Goal: Task Accomplishment & Management: Manage account settings

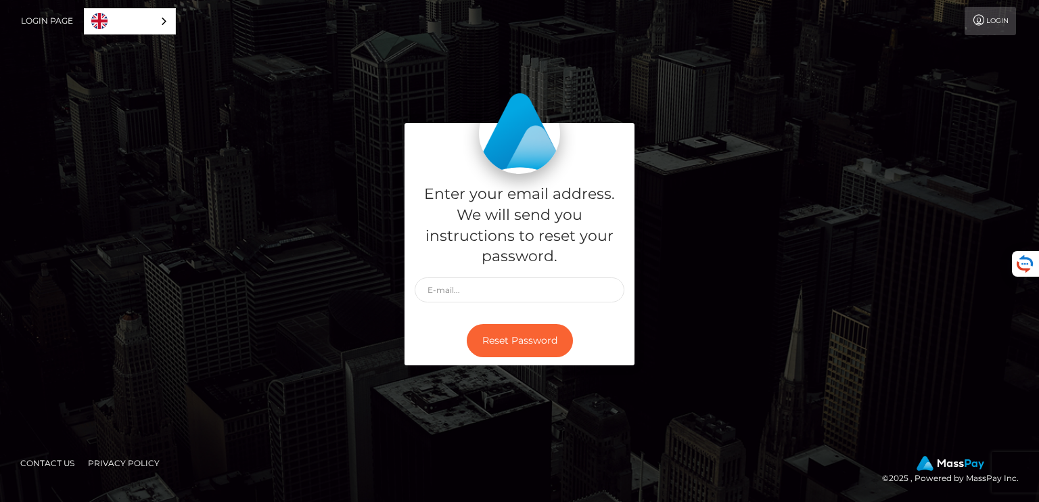
click at [30, 21] on link "Login Page" at bounding box center [47, 21] width 52 height 28
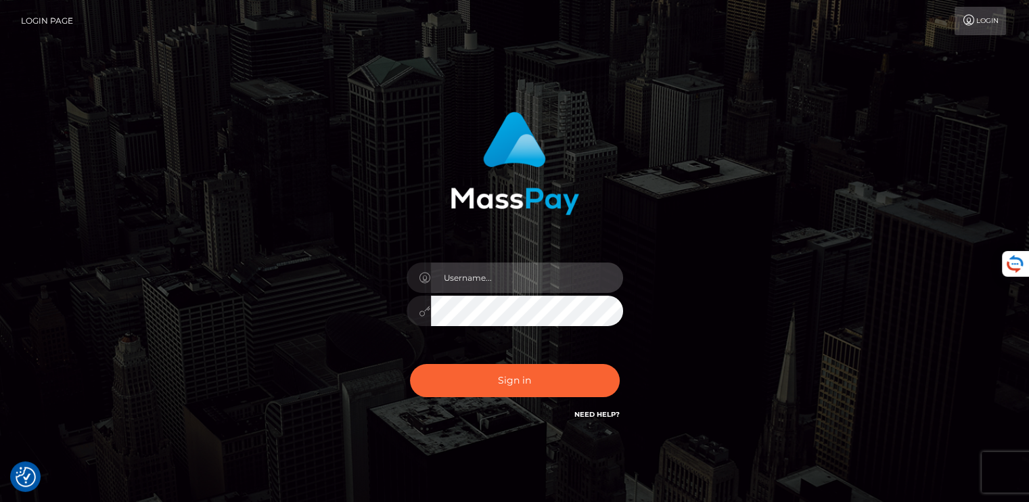
click at [455, 282] on input "text" at bounding box center [527, 277] width 192 height 30
type input "guill6564@hotmail.fr"
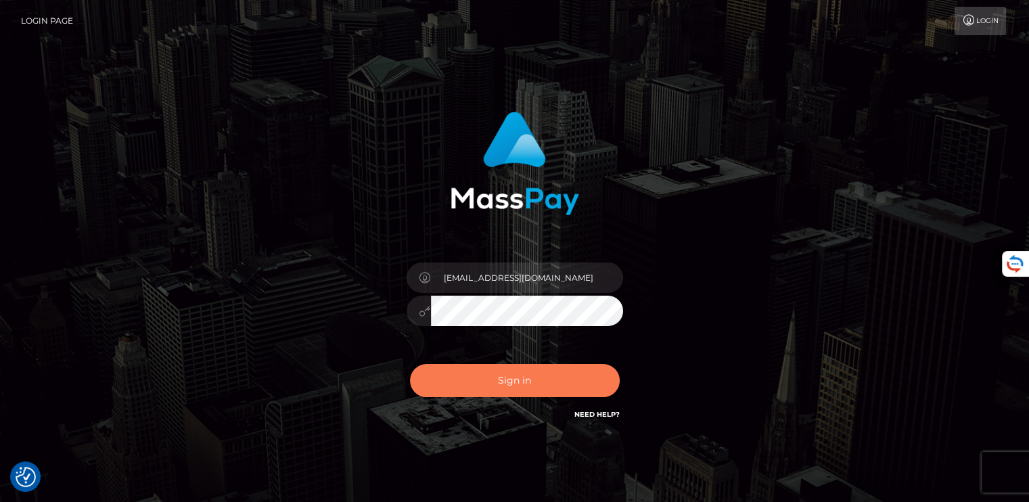
click at [486, 375] on button "Sign in" at bounding box center [515, 380] width 210 height 33
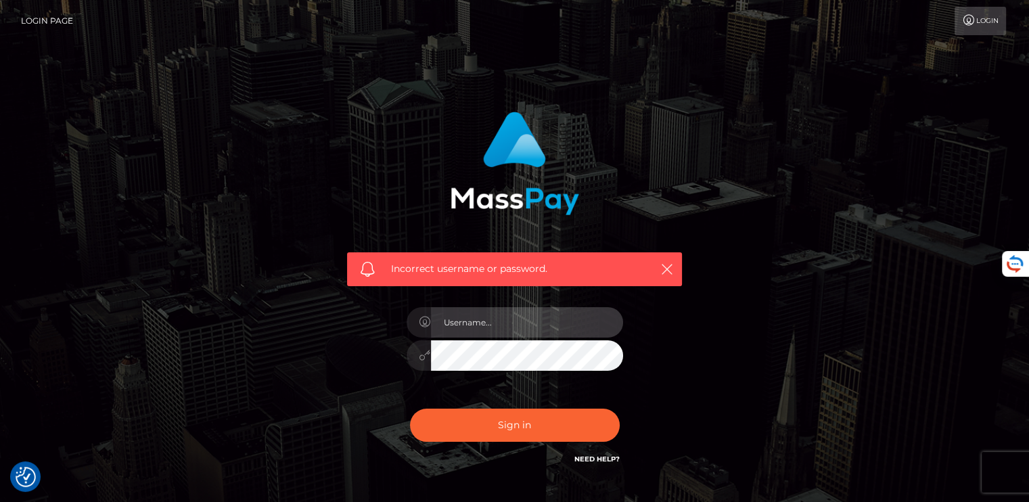
drag, startPoint x: 488, startPoint y: 311, endPoint x: 488, endPoint y: 321, distance: 10.8
click at [488, 317] on input "text" at bounding box center [527, 322] width 192 height 30
type input "guill6564@hotmail.fr"
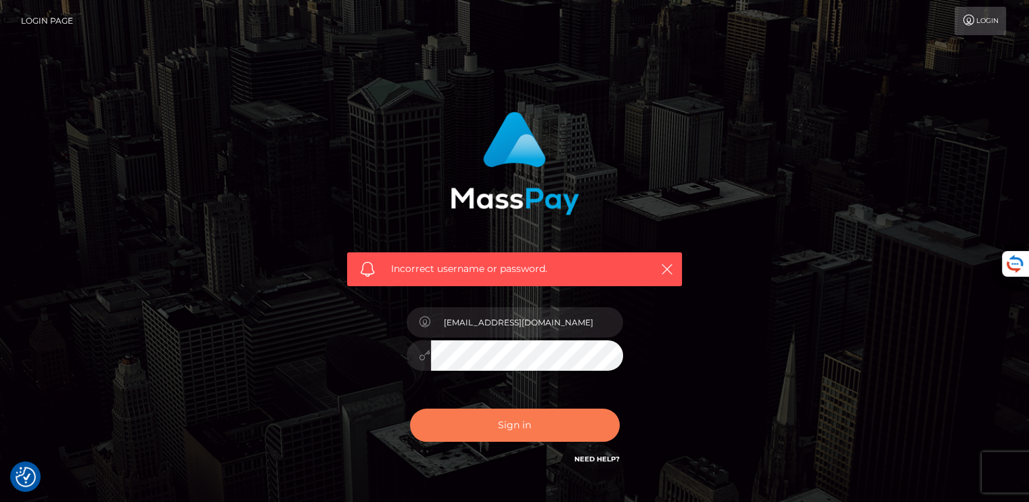
click at [444, 432] on button "Sign in" at bounding box center [515, 425] width 210 height 33
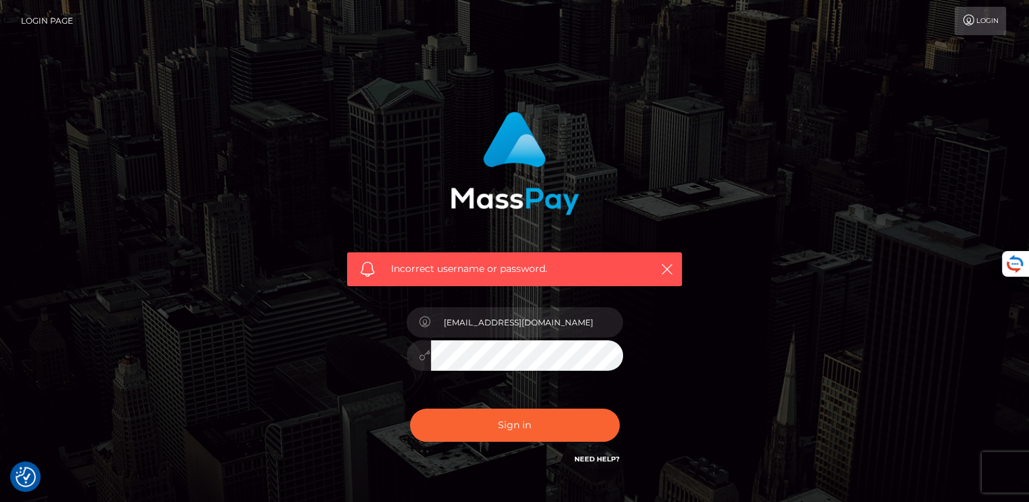
click at [445, 432] on div "0cAFcWeA5nGcl5846j2bDMCPUkqwNDfNaQwHRU9jU1PSgxFsmdccuP7tLJY85JtkxvMzkD-vBvfN7YK…" at bounding box center [514, 430] width 237 height 60
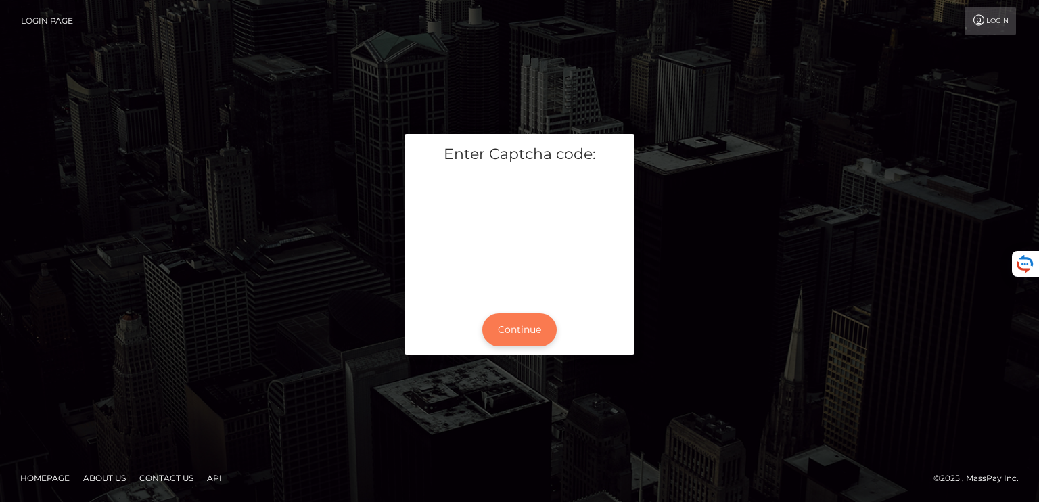
click at [517, 323] on button "Continue" at bounding box center [519, 329] width 74 height 33
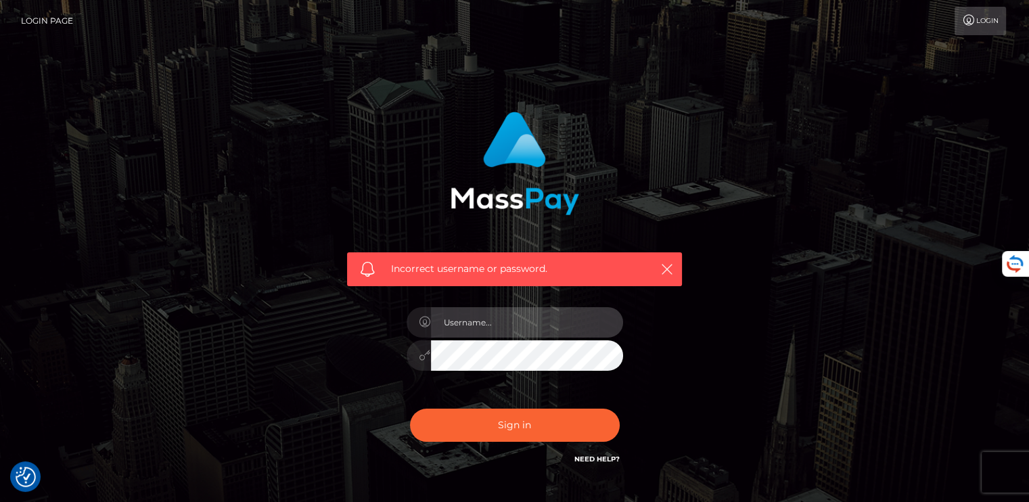
click at [495, 334] on input "text" at bounding box center [527, 322] width 192 height 30
type input "guill6564@hotmail.fr"
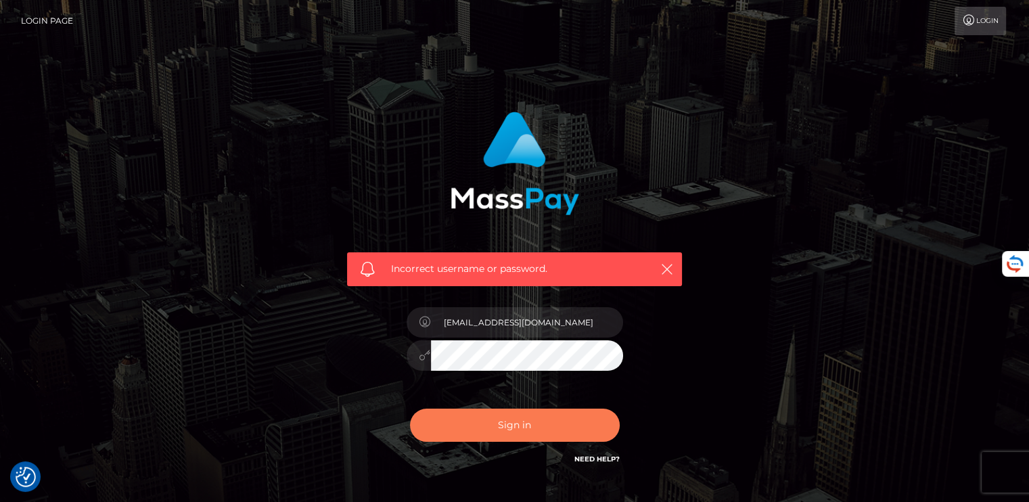
click at [511, 433] on button "Sign in" at bounding box center [515, 425] width 210 height 33
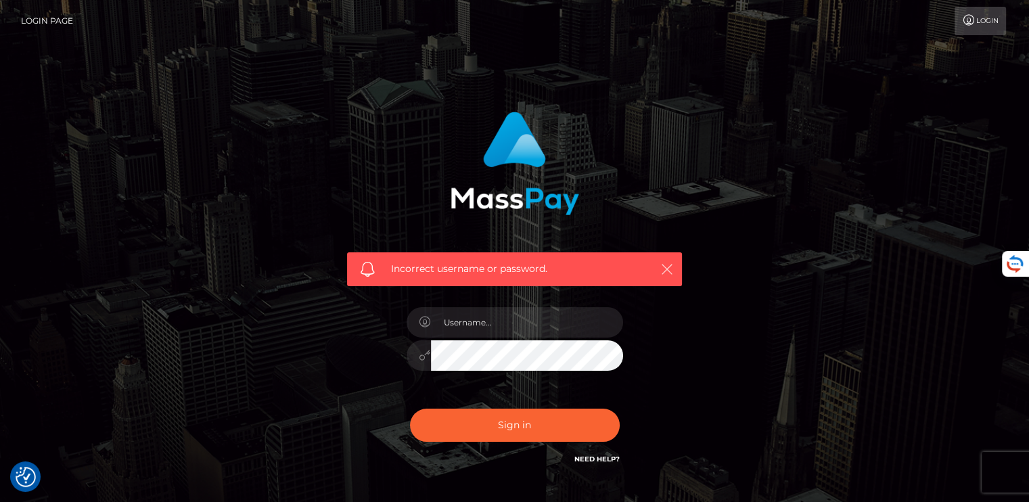
drag, startPoint x: 678, startPoint y: 269, endPoint x: 669, endPoint y: 269, distance: 8.8
click at [677, 269] on div "Incorrect username or password." at bounding box center [514, 269] width 335 height 34
click at [668, 269] on icon "button" at bounding box center [667, 269] width 14 height 14
click at [528, 334] on input "text" at bounding box center [527, 322] width 192 height 30
type input "guill6564@hotmail.fr"
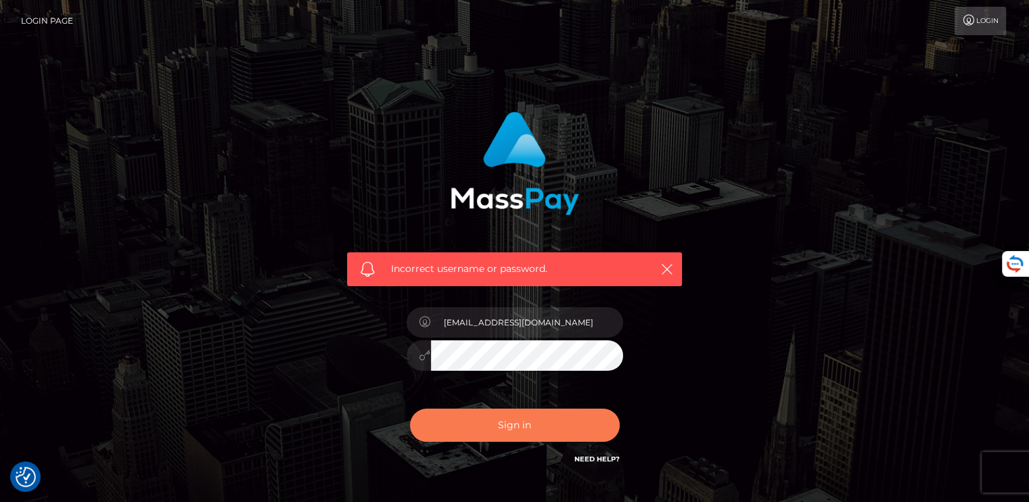
click at [490, 434] on button "Sign in" at bounding box center [515, 425] width 210 height 33
